Goal: Information Seeking & Learning: Check status

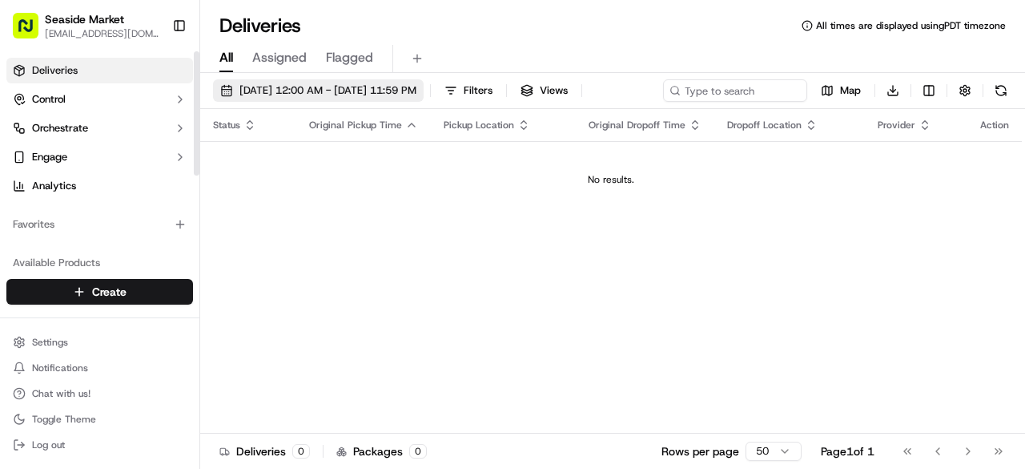
click at [289, 84] on span "[DATE] 12:00 AM - [DATE] 11:59 PM" at bounding box center [328, 90] width 177 height 14
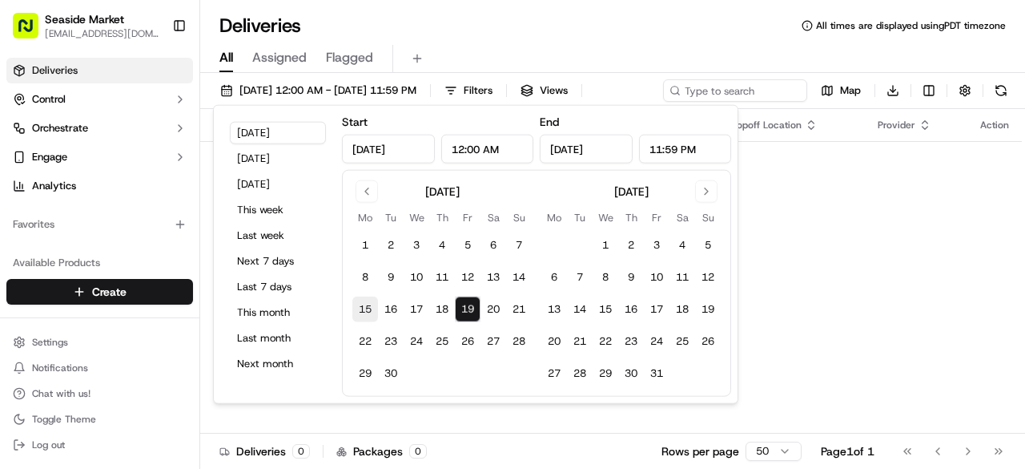
click at [368, 308] on button "15" at bounding box center [365, 309] width 26 height 26
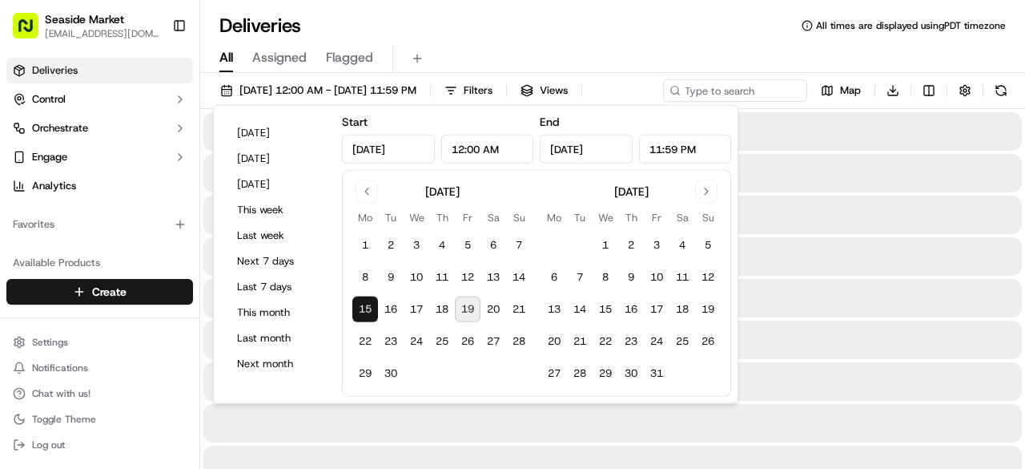
type input "[DATE]"
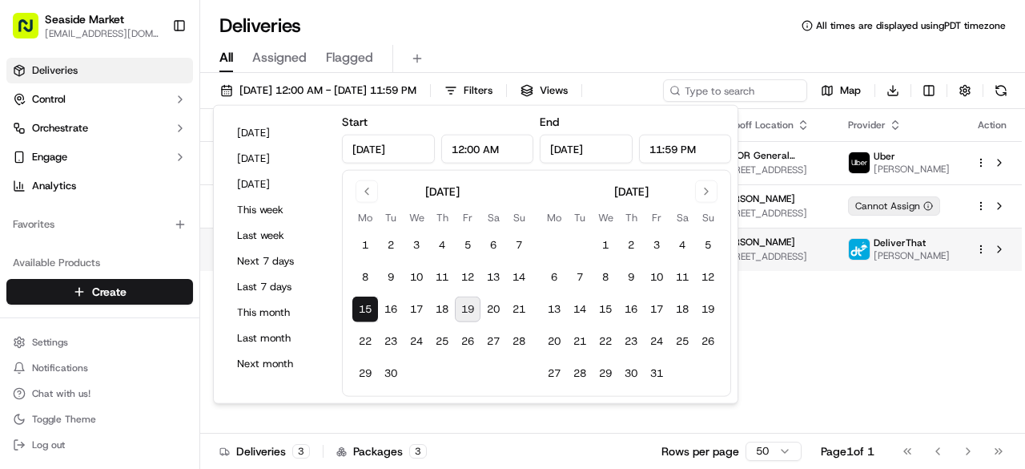
click at [807, 270] on td "[PERSON_NAME] [STREET_ADDRESS]" at bounding box center [771, 249] width 129 height 43
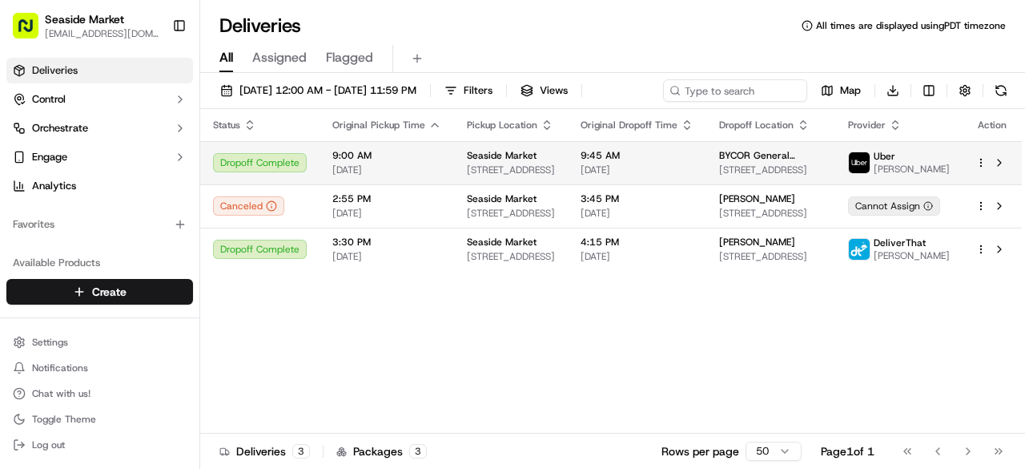
click at [468, 159] on span "Seaside Market" at bounding box center [502, 155] width 70 height 13
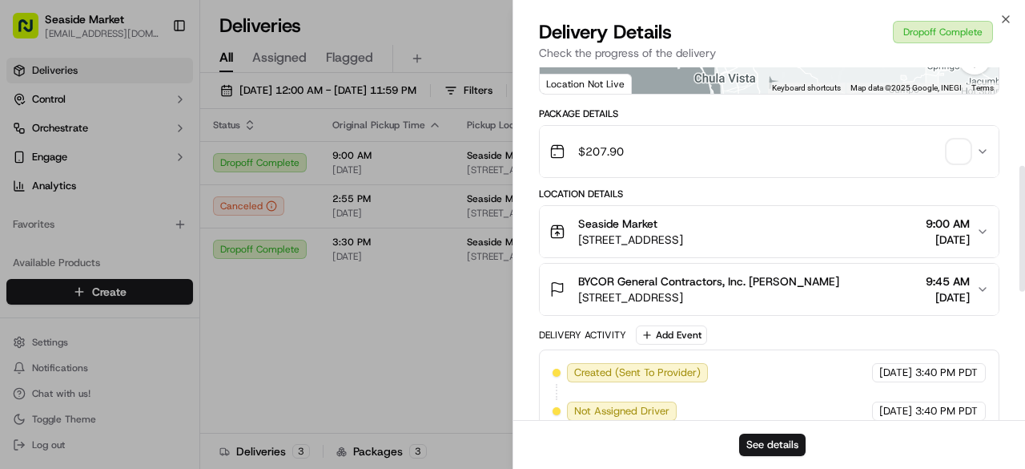
scroll to position [156, 0]
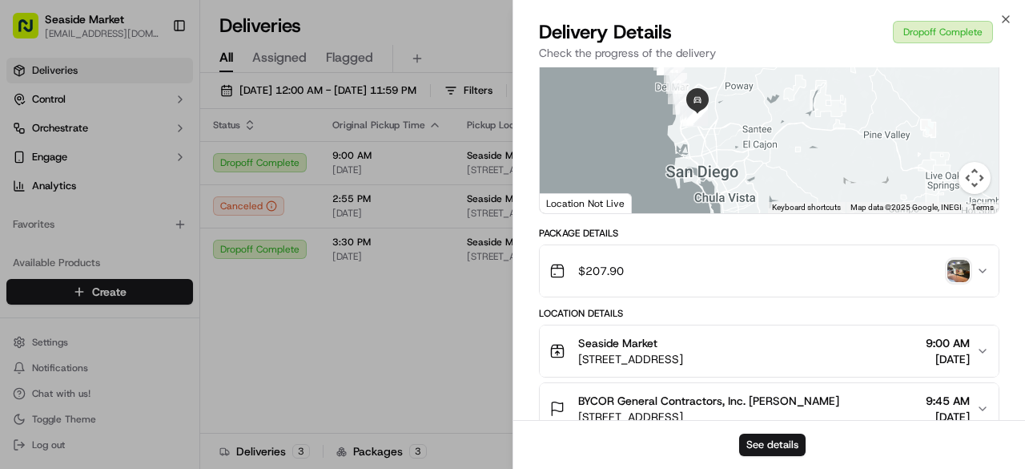
click at [638, 351] on span "[STREET_ADDRESS]" at bounding box center [630, 359] width 105 height 16
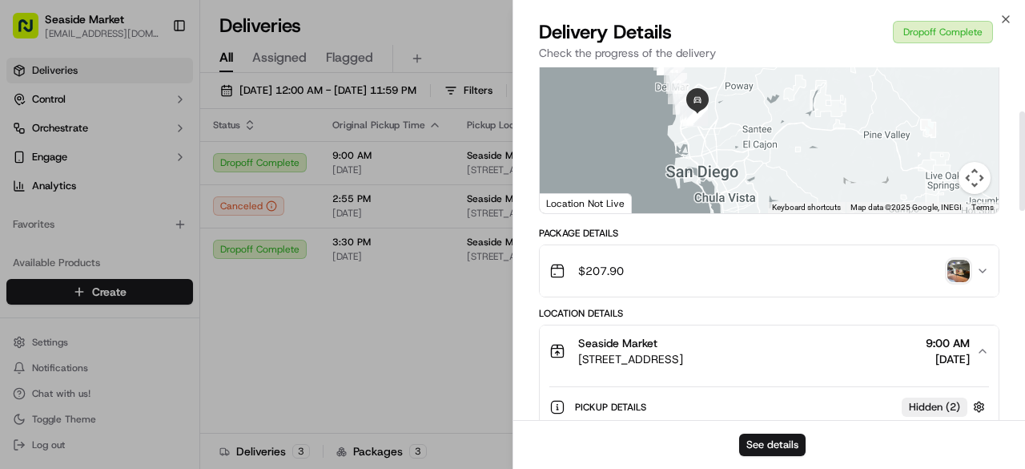
drag, startPoint x: 602, startPoint y: 267, endPoint x: 634, endPoint y: 268, distance: 32.9
click at [602, 268] on span "$207.90" at bounding box center [601, 271] width 46 height 16
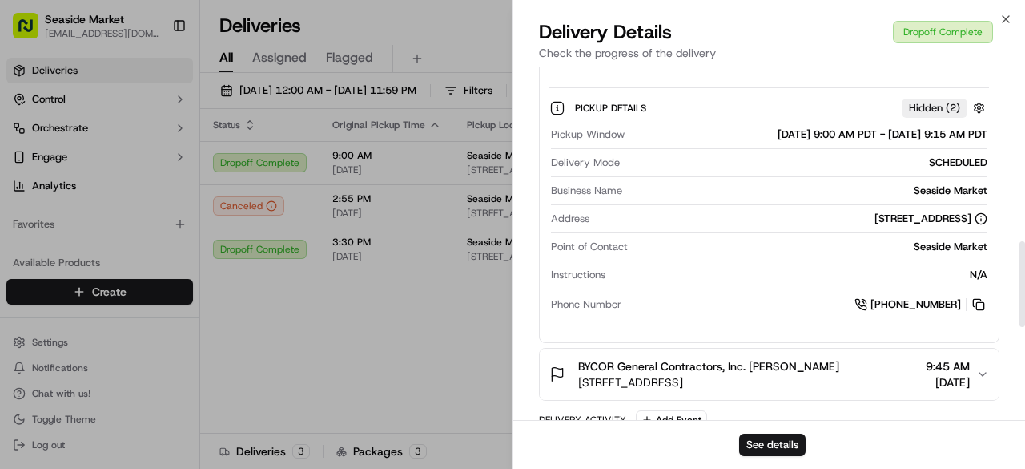
scroll to position [717, 0]
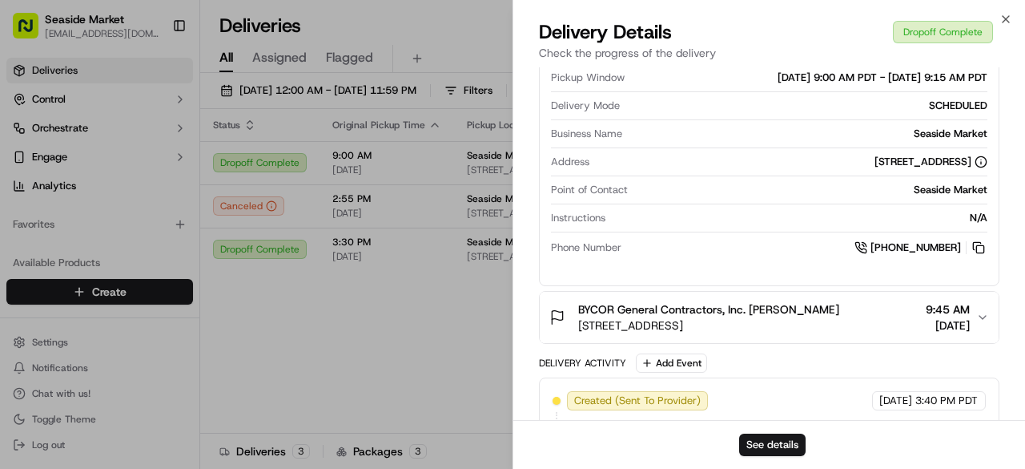
drag, startPoint x: 704, startPoint y: 324, endPoint x: 699, endPoint y: 316, distance: 9.8
click at [703, 322] on span "[STREET_ADDRESS]" at bounding box center [708, 325] width 261 height 16
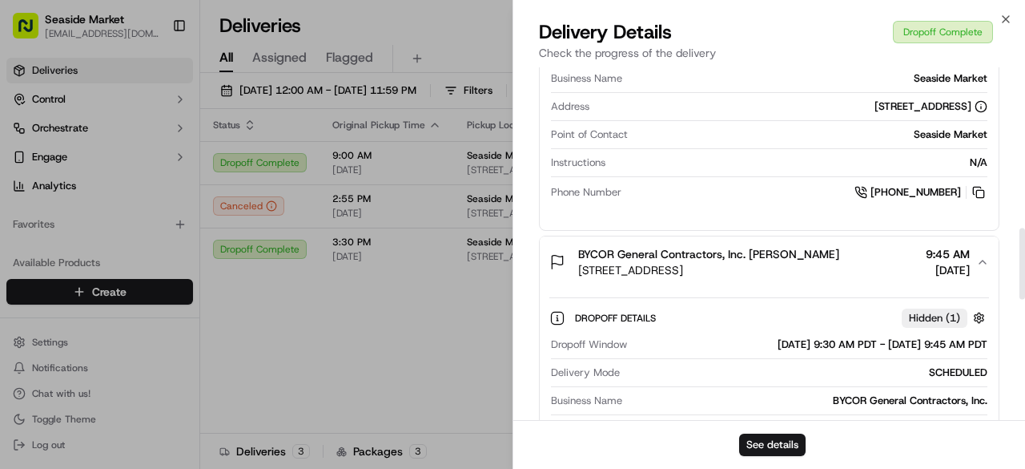
scroll to position [797, 0]
